Goal: Information Seeking & Learning: Understand process/instructions

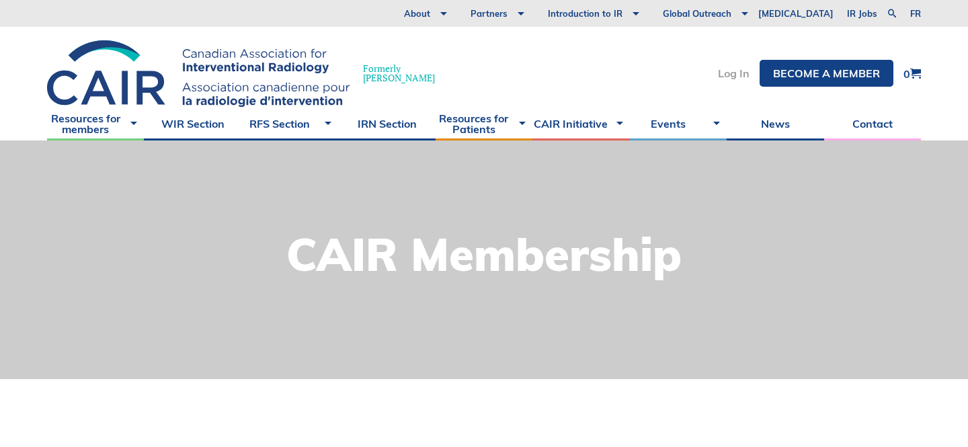
click at [734, 78] on link "Log In" at bounding box center [734, 73] width 32 height 11
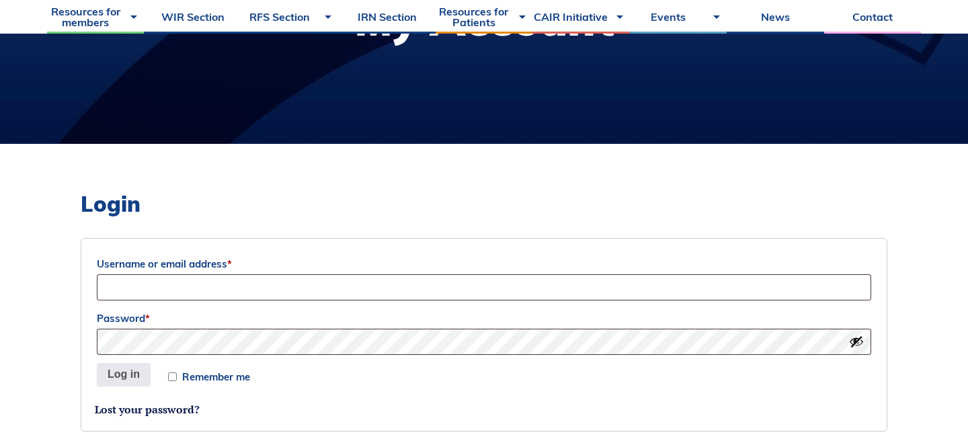
scroll to position [257, 0]
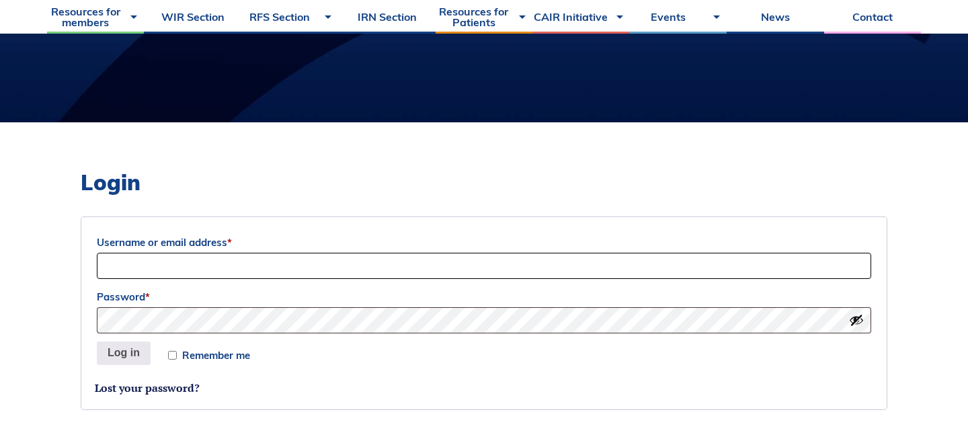
click at [308, 259] on input "Username or email address *" at bounding box center [484, 266] width 774 height 26
type input "cortney.young@medportal.ca"
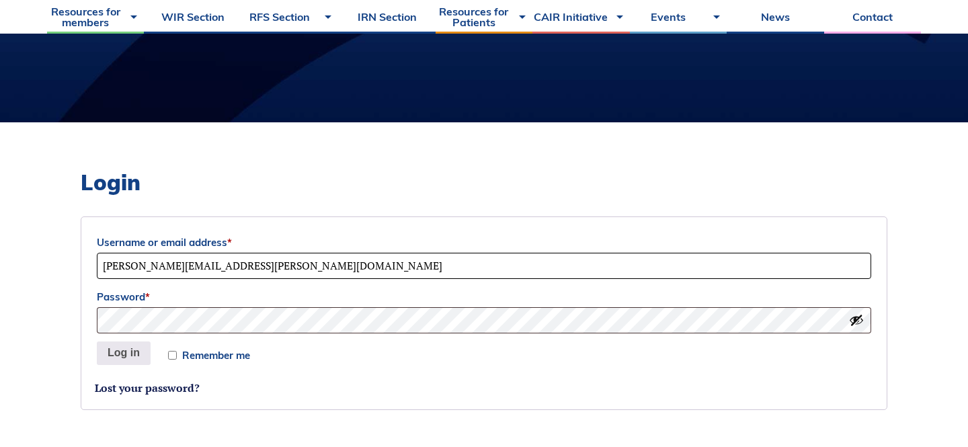
click at [97, 341] on button "Log in" at bounding box center [124, 353] width 54 height 24
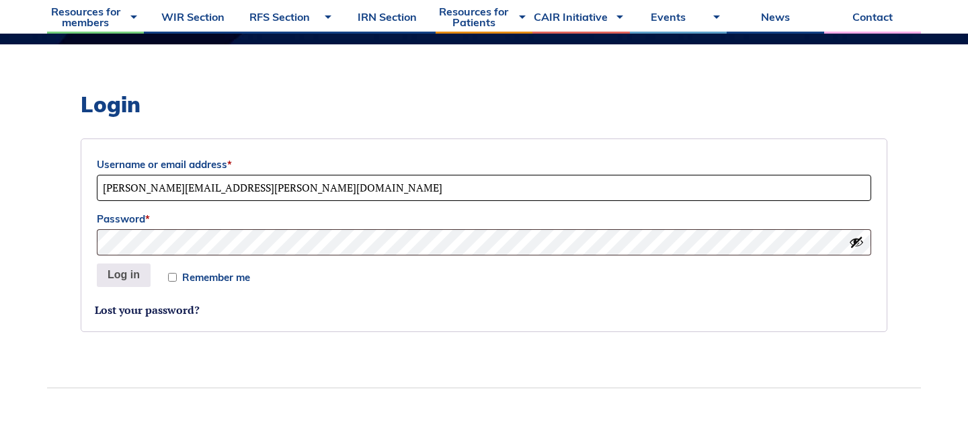
scroll to position [336, 0]
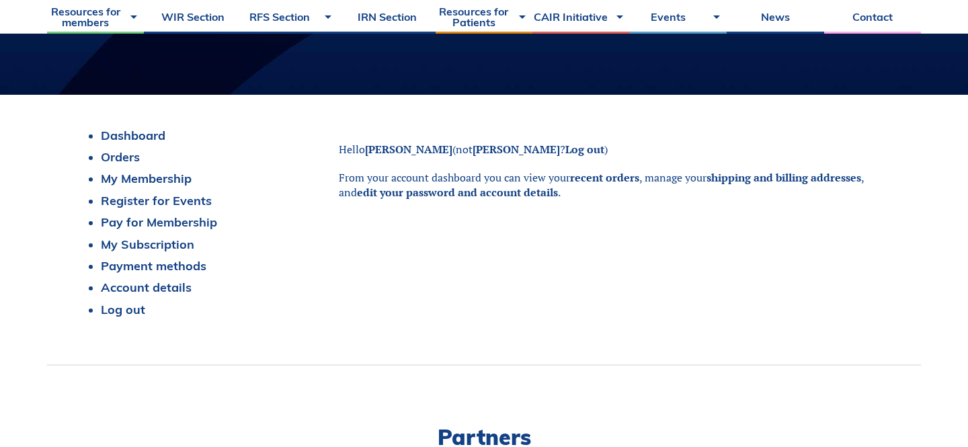
scroll to position [290, 0]
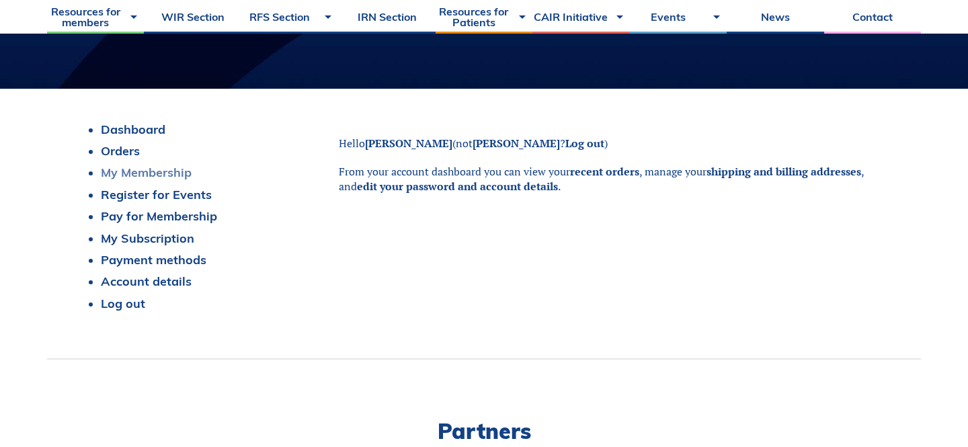
click at [128, 169] on link "My Membership" at bounding box center [146, 172] width 91 height 15
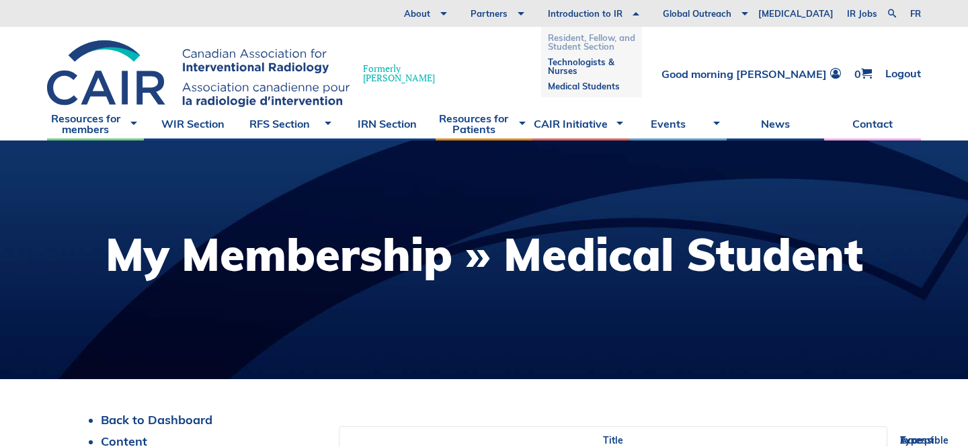
click at [635, 34] on link "Resident, Fellow, and Student Section" at bounding box center [591, 42] width 87 height 24
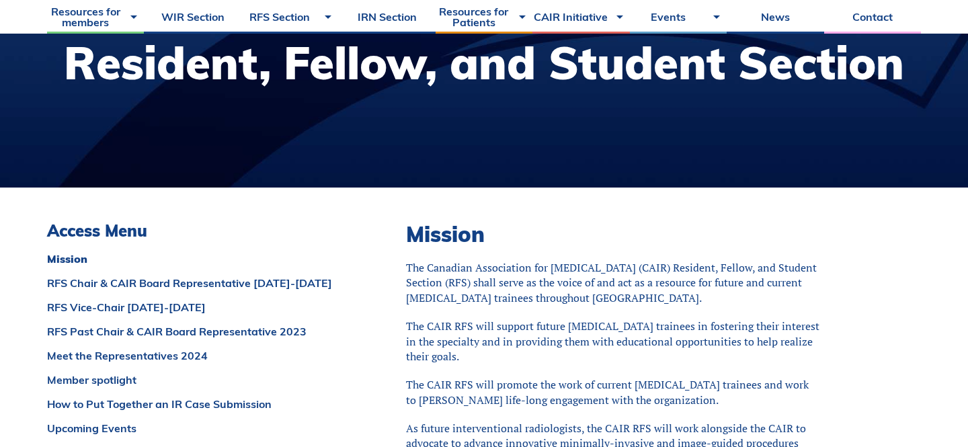
scroll to position [201, 0]
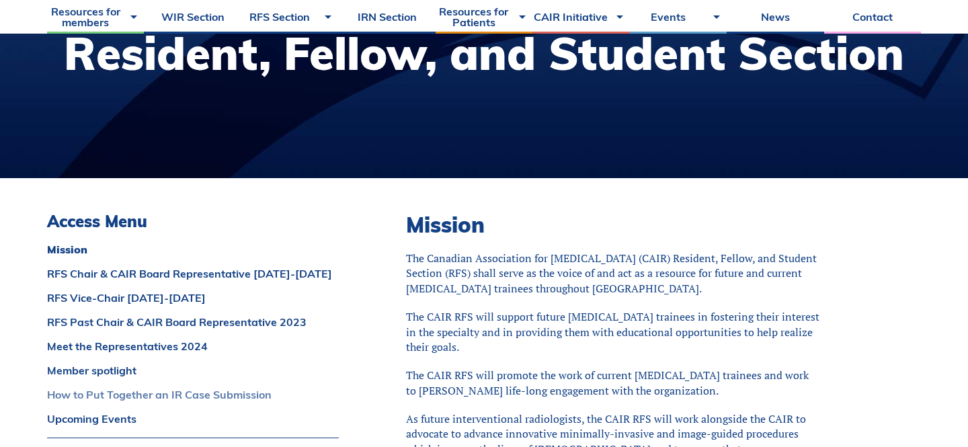
click at [161, 397] on link "How to Put Together an IR Case Submission" at bounding box center [193, 394] width 292 height 11
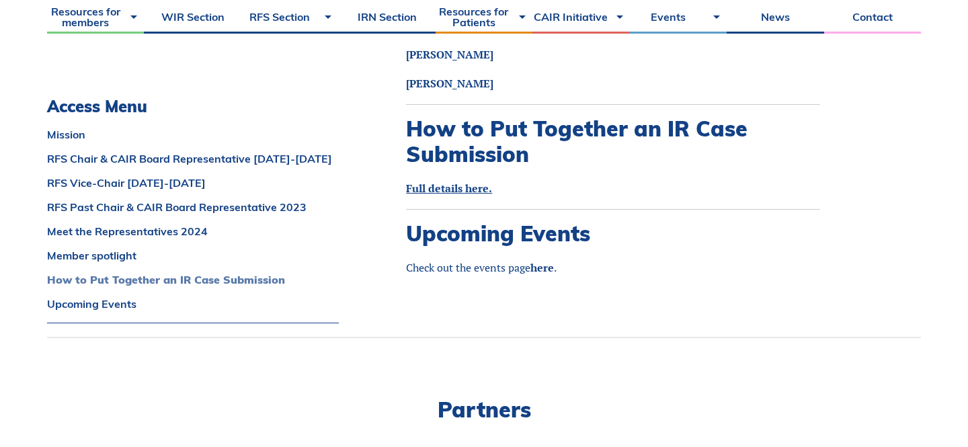
scroll to position [1854, 0]
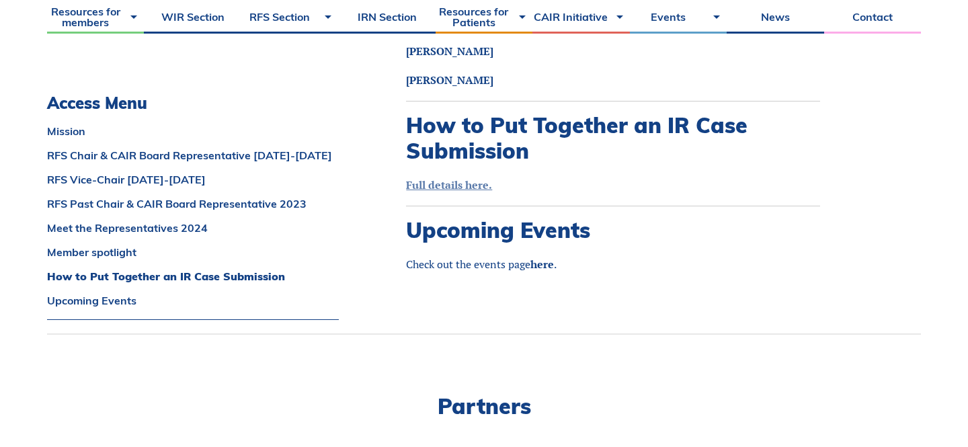
click at [460, 177] on link "Full details here." at bounding box center [449, 184] width 86 height 15
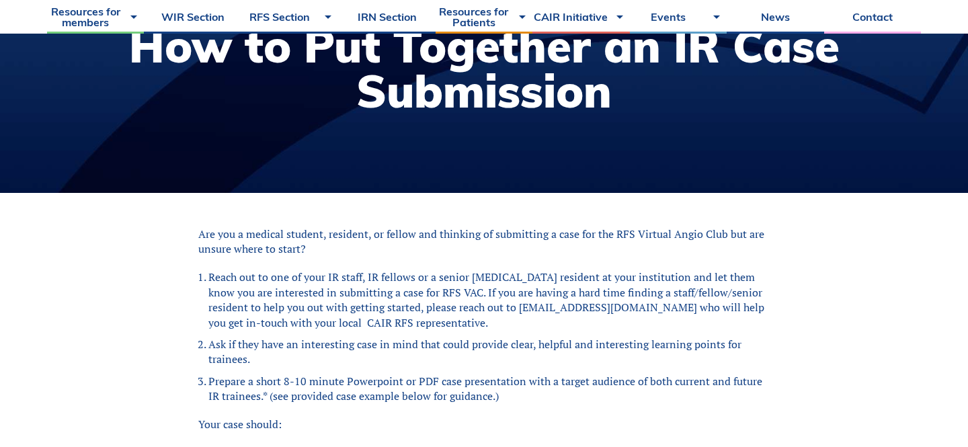
scroll to position [183, 0]
